Goal: Find specific page/section: Find specific page/section

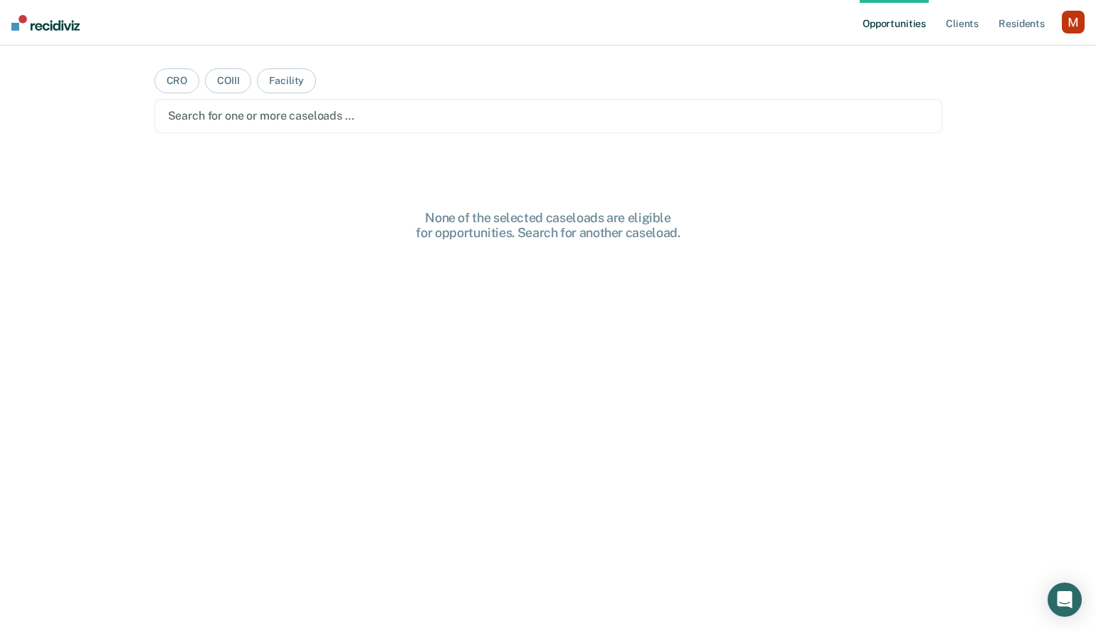
click at [1066, 16] on div "button" at bounding box center [1073, 22] width 23 height 23
click at [975, 53] on link "Profile" at bounding box center [1016, 58] width 115 height 12
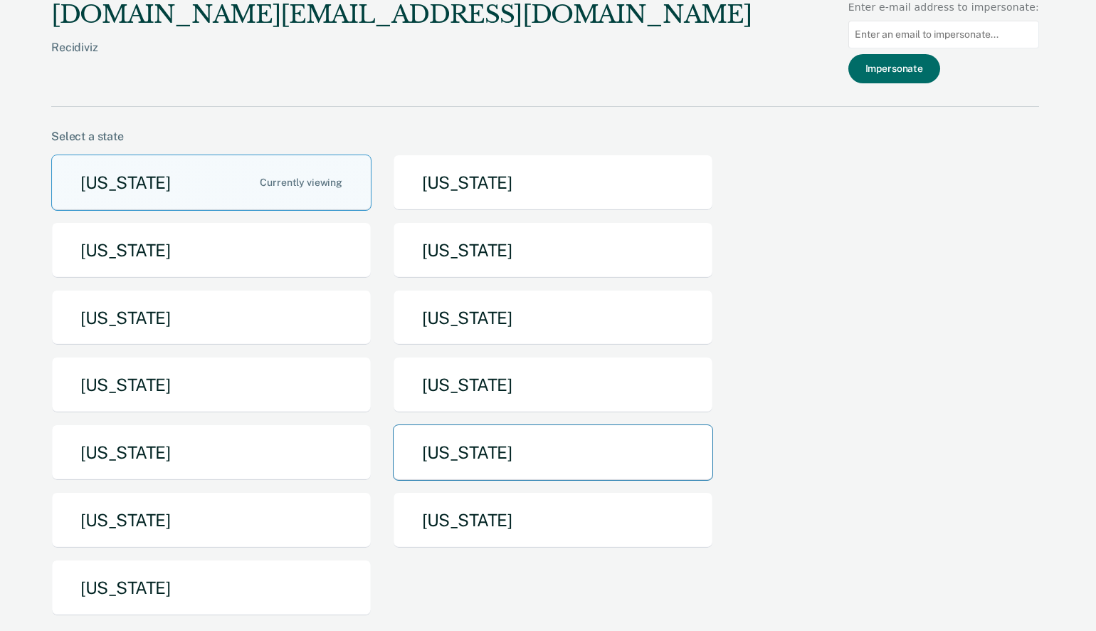
click at [461, 456] on button "[US_STATE]" at bounding box center [553, 452] width 320 height 56
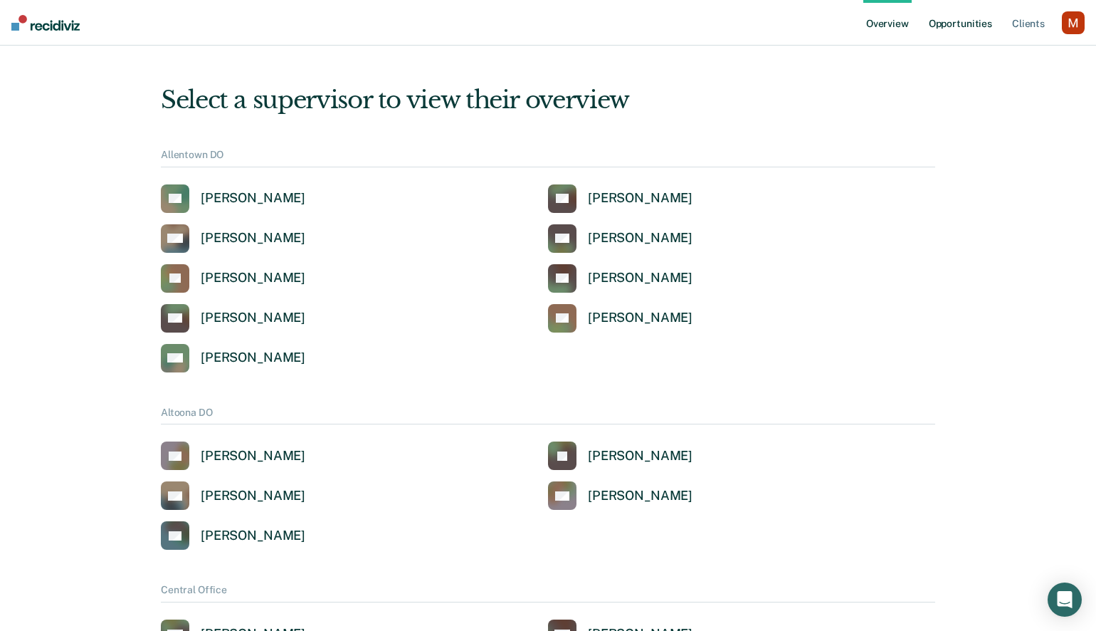
click at [940, 27] on link "Opportunities" at bounding box center [960, 23] width 69 height 46
